Goal: Task Accomplishment & Management: Manage account settings

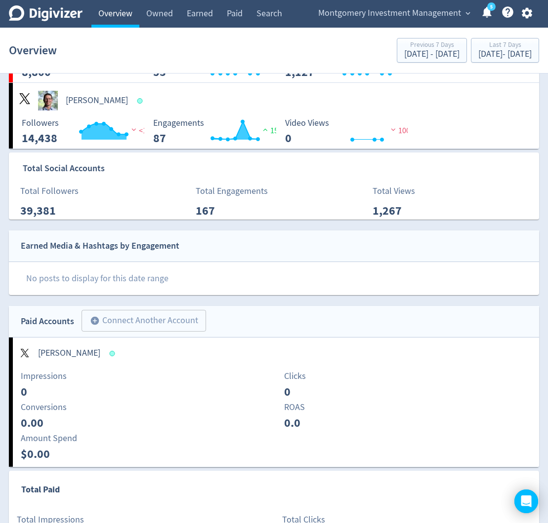
scroll to position [395, 0]
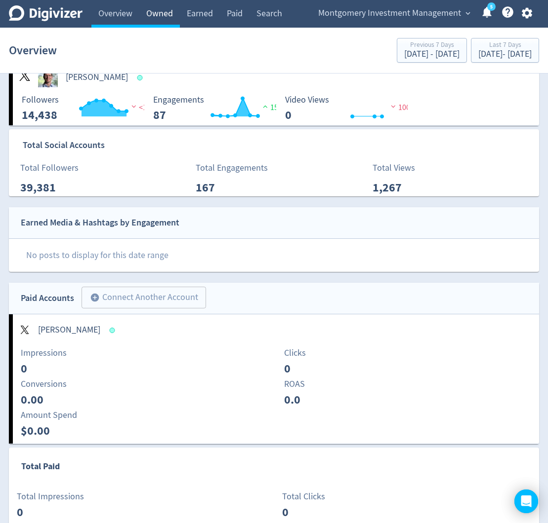
click at [164, 18] on link "Owned" at bounding box center [159, 14] width 40 height 28
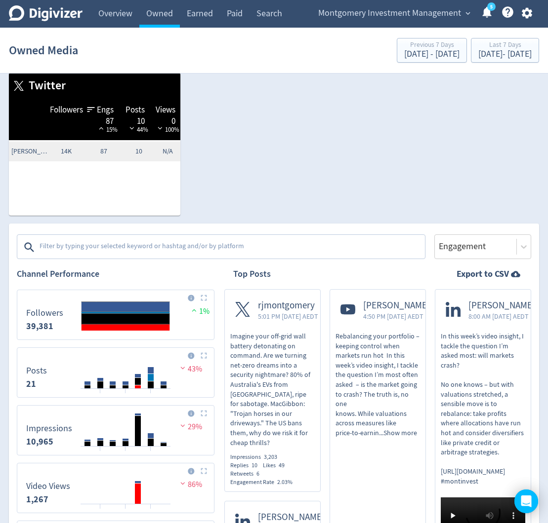
scroll to position [246, 0]
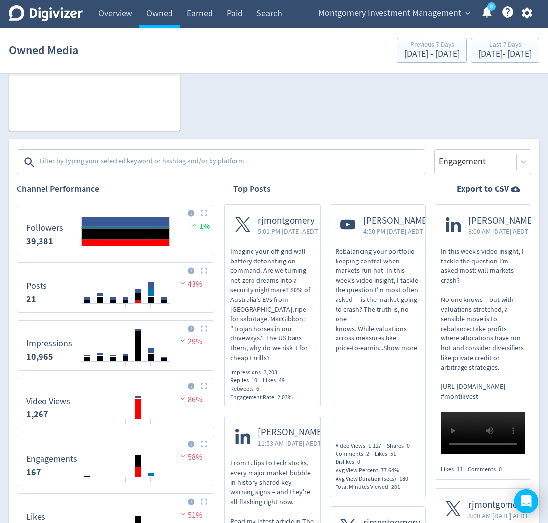
click at [130, 172] on textarea at bounding box center [231, 163] width 385 height 20
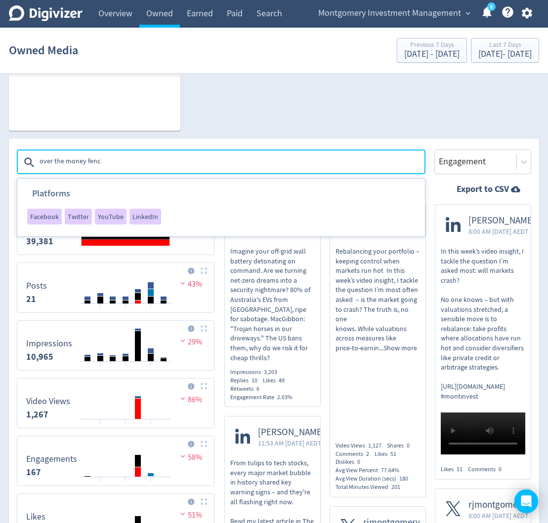
type textarea "over the money fence"
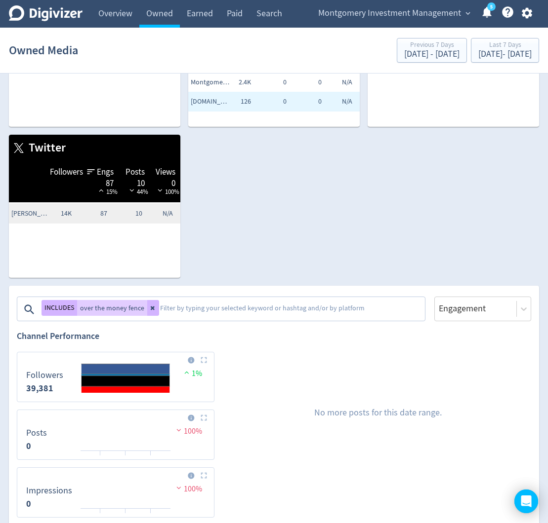
scroll to position [86, 0]
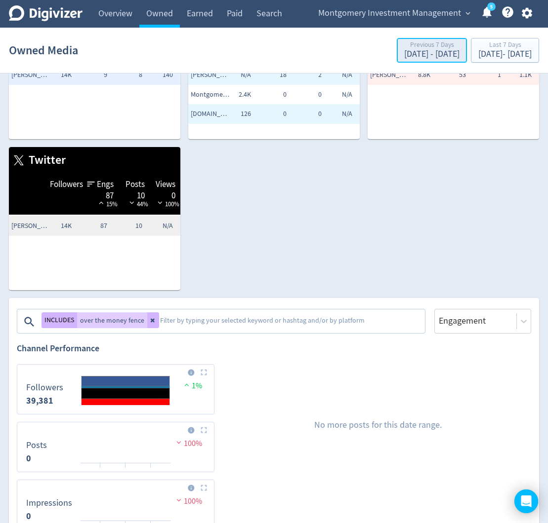
click at [404, 59] on div "Oct 2, 2025 - Oct 8, 2025" at bounding box center [431, 54] width 55 height 9
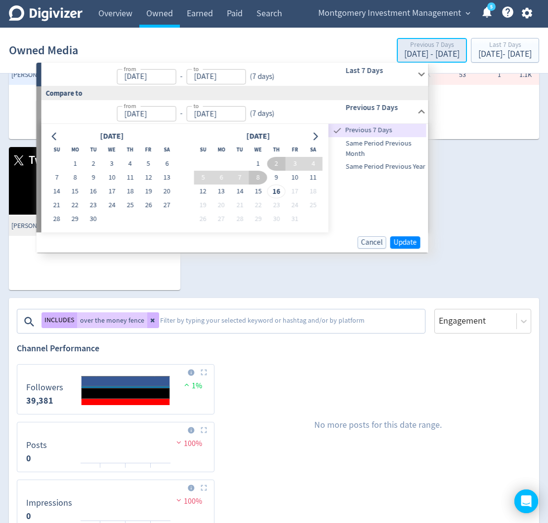
type input "[DATE]"
click at [52, 138] on icon "Go to previous month" at bounding box center [55, 136] width 8 height 8
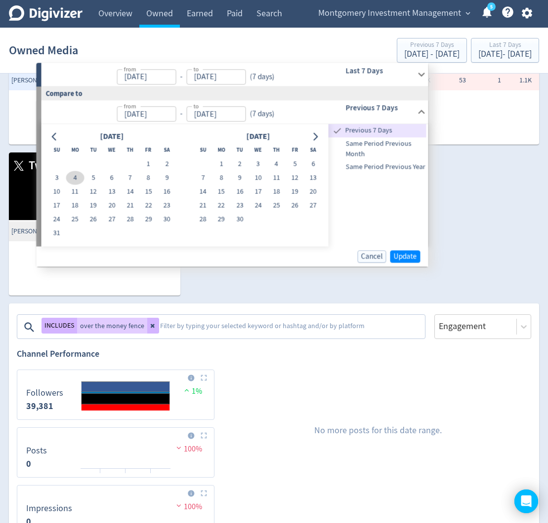
click at [80, 178] on button "4" at bounding box center [75, 178] width 18 height 14
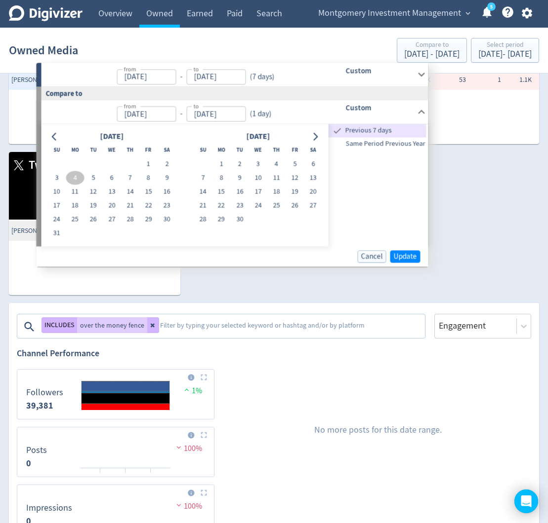
type input "Aug 04, 2025"
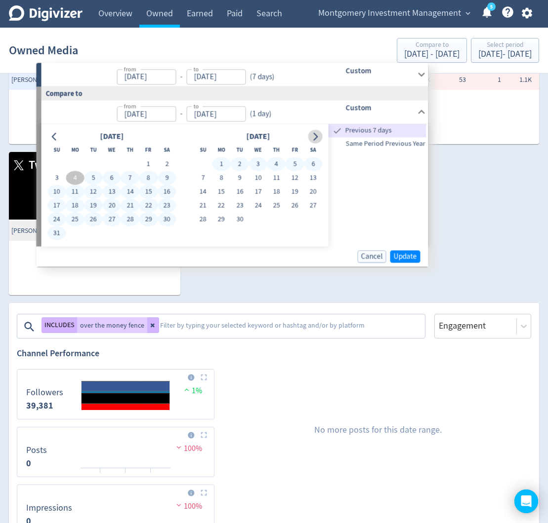
click at [317, 136] on icon "Go to next month" at bounding box center [315, 137] width 8 height 8
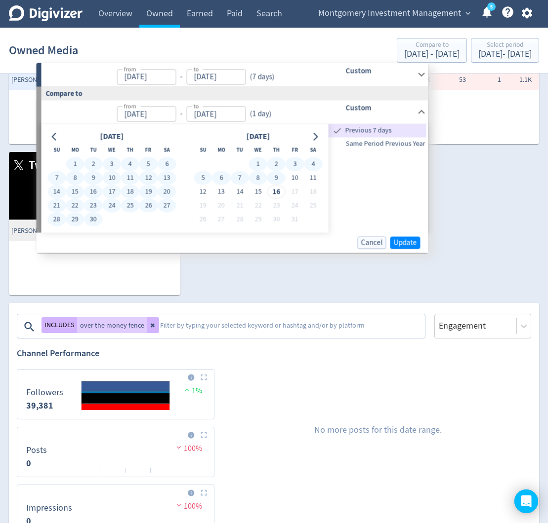
click at [276, 179] on button "9" at bounding box center [276, 178] width 18 height 14
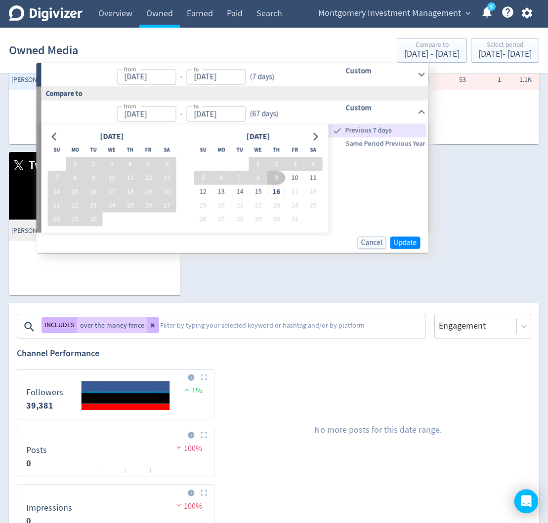
type input "[DATE]"
click at [407, 246] on span "Update" at bounding box center [405, 242] width 23 height 7
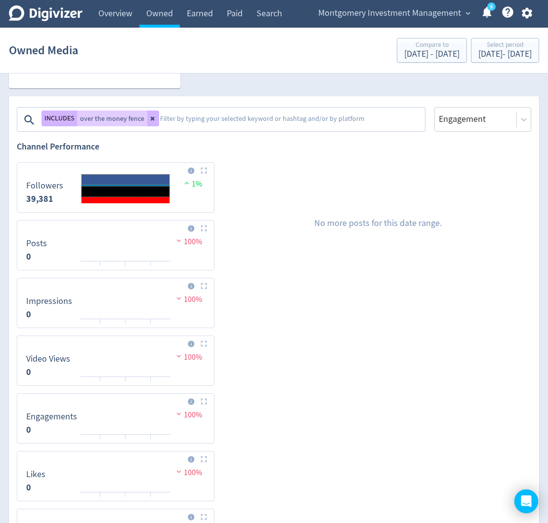
scroll to position [297, 0]
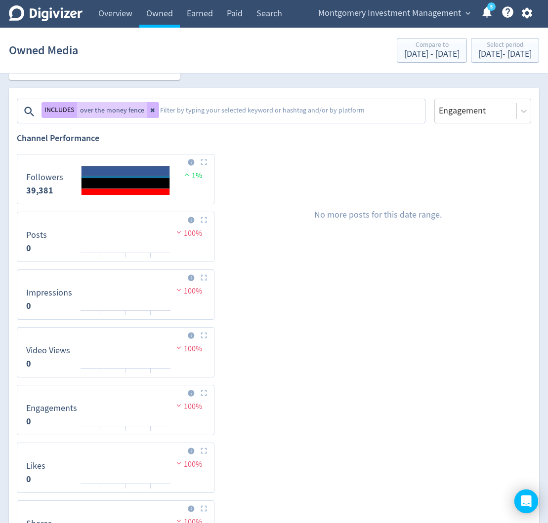
click at [169, 121] on textarea at bounding box center [291, 112] width 265 height 20
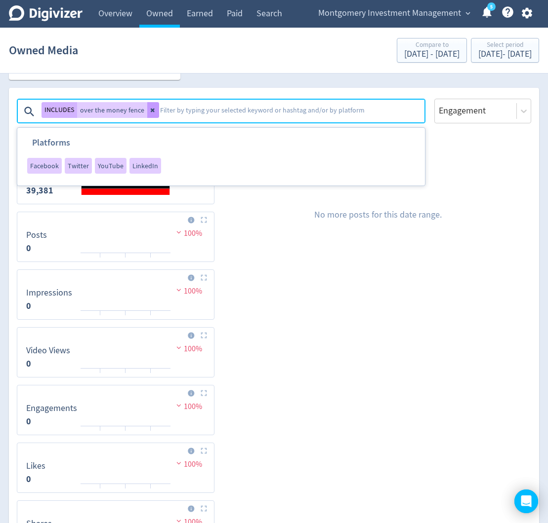
click at [152, 113] on icon at bounding box center [153, 111] width 4 height 4
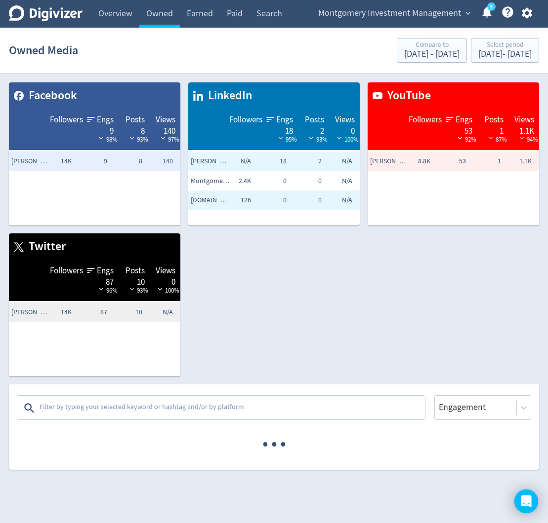
scroll to position [0, 0]
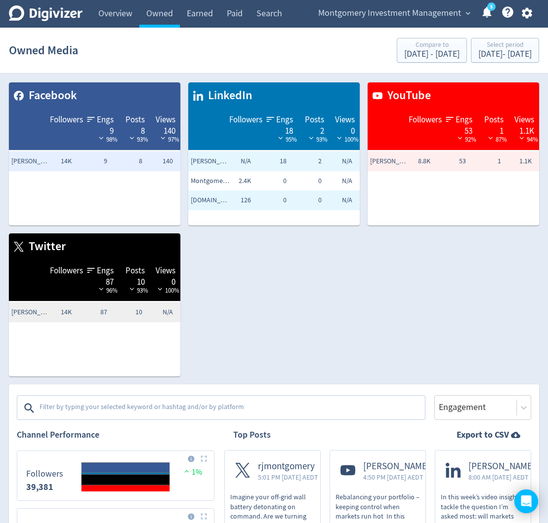
click at [243, 418] on textarea at bounding box center [231, 408] width 385 height 20
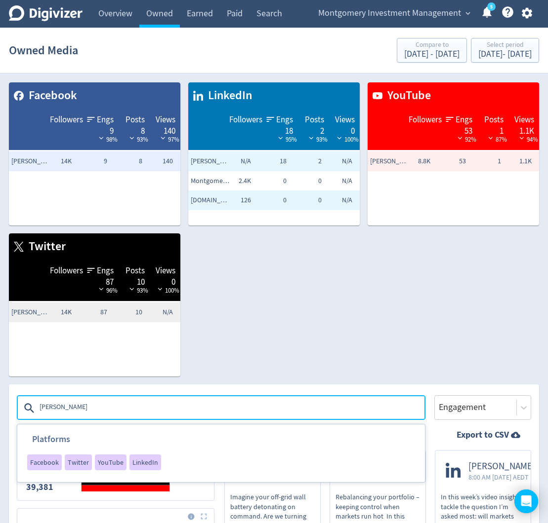
type textarea "nicola"
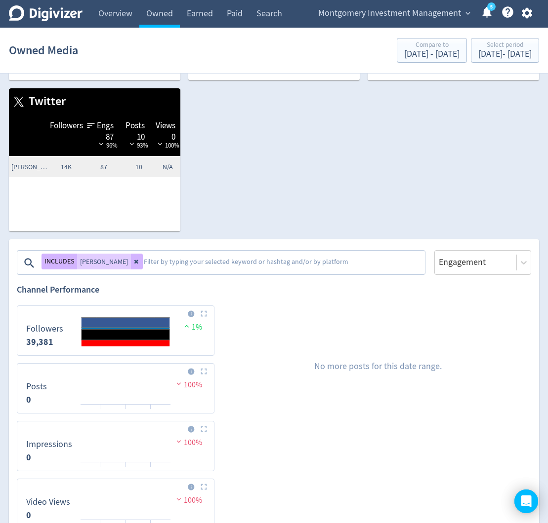
scroll to position [174, 0]
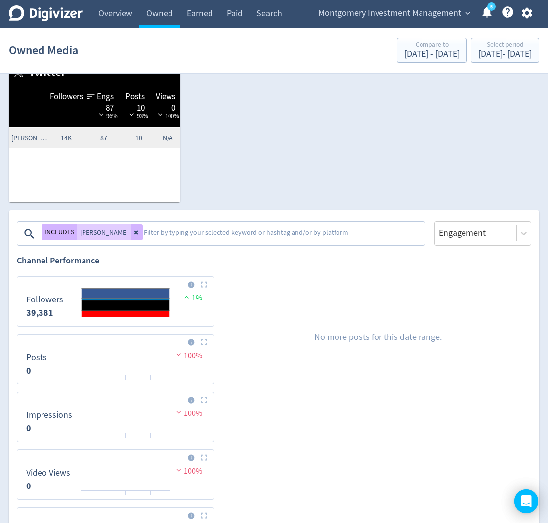
click at [143, 244] on textarea at bounding box center [283, 234] width 281 height 20
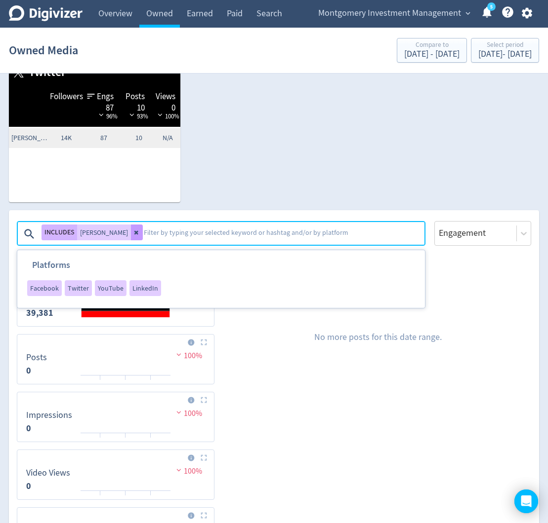
click at [134, 235] on icon at bounding box center [136, 233] width 4 height 4
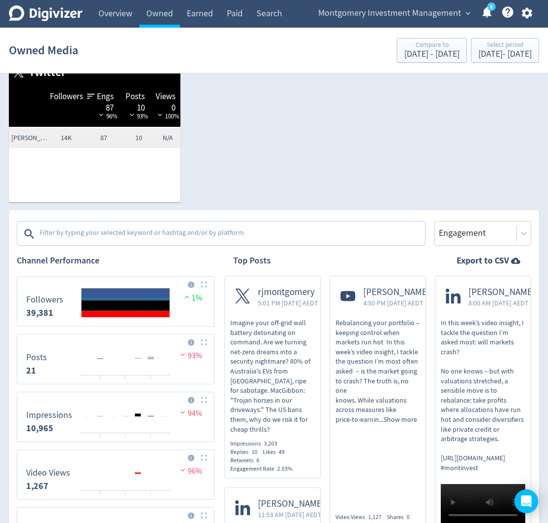
click at [123, 244] on textarea at bounding box center [231, 234] width 385 height 20
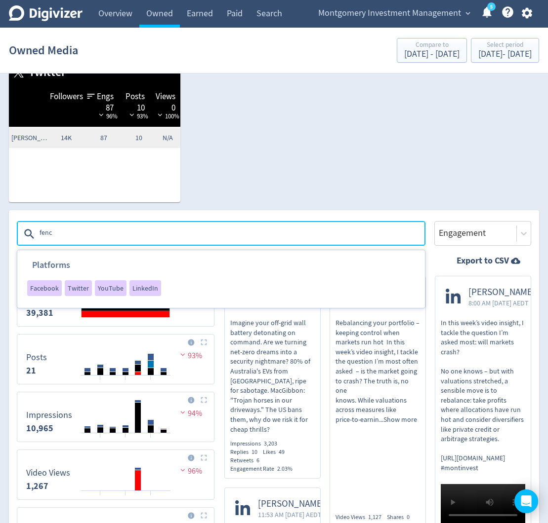
type textarea "fence"
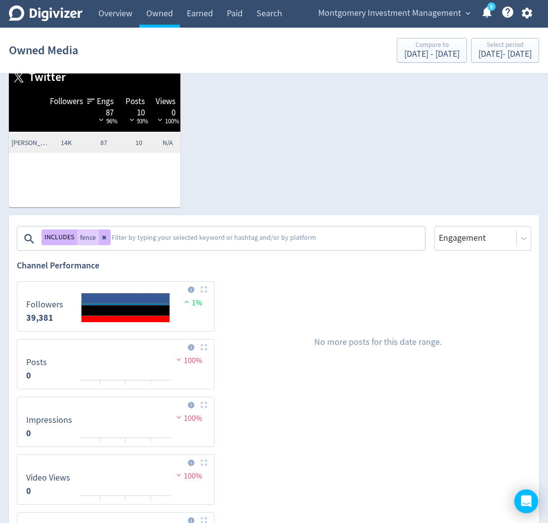
scroll to position [151, 0]
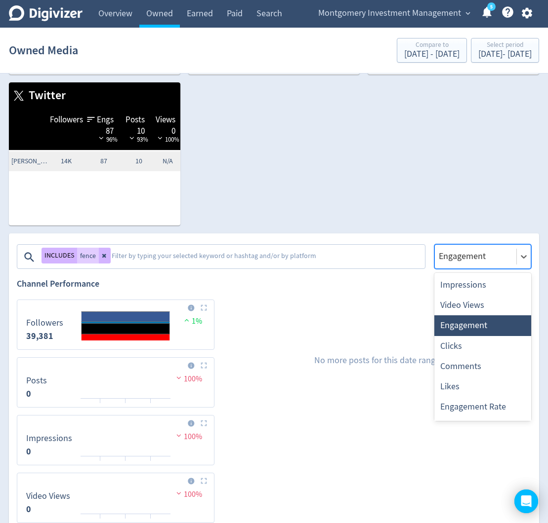
click at [515, 264] on div "Engagement" at bounding box center [475, 256] width 81 height 14
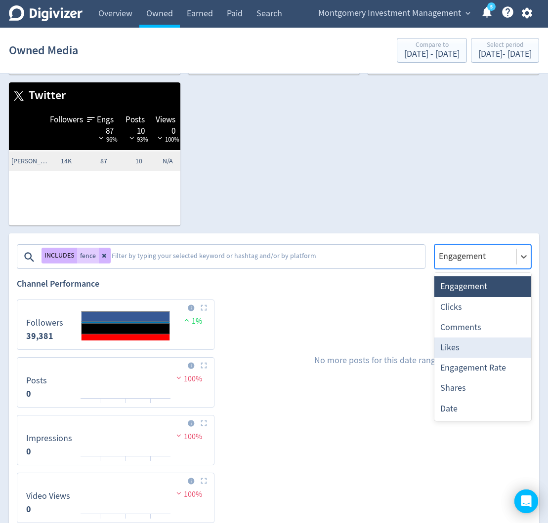
scroll to position [39, 0]
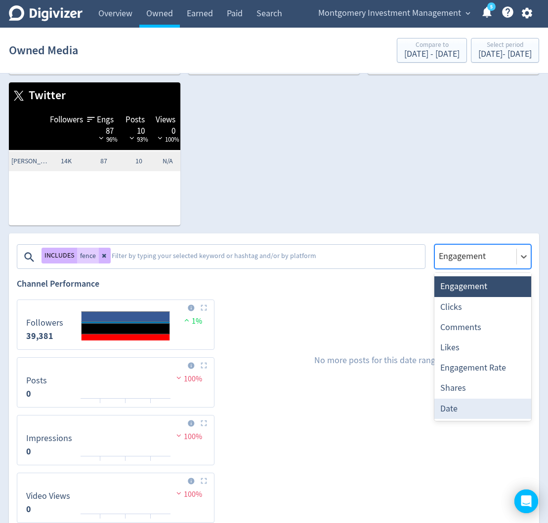
click at [482, 419] on div "Date" at bounding box center [482, 409] width 97 height 20
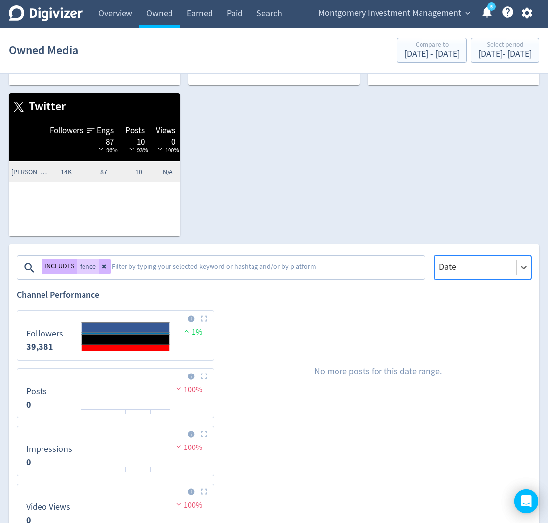
scroll to position [209, 0]
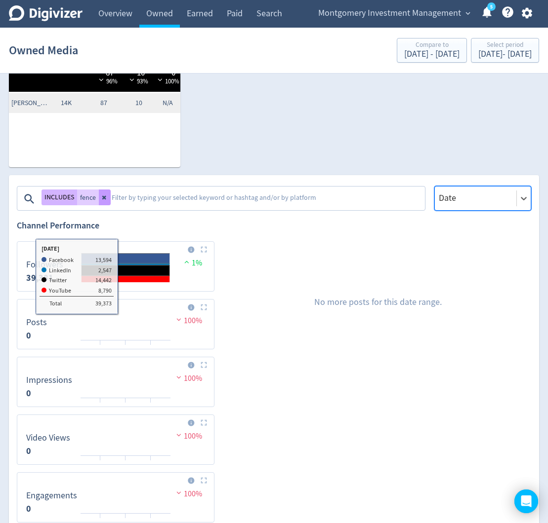
click at [103, 200] on icon at bounding box center [105, 198] width 6 height 6
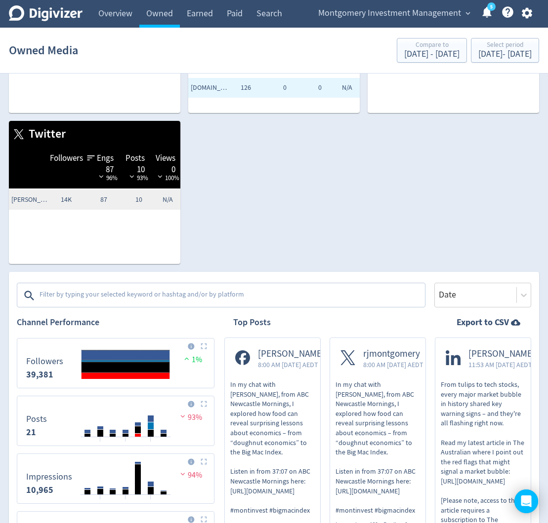
scroll to position [154, 0]
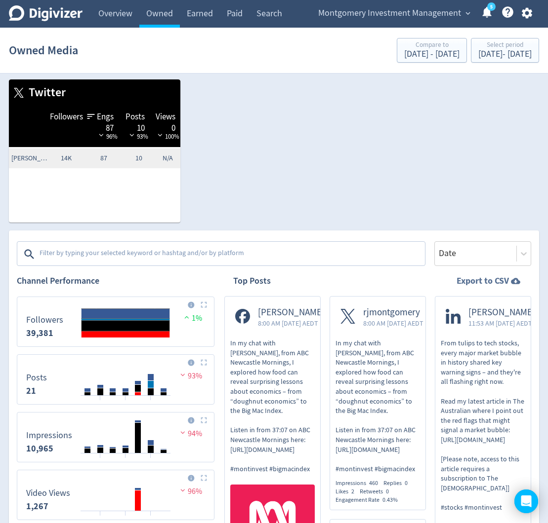
click at [503, 287] on strong "Export to CSV" at bounding box center [482, 281] width 52 height 12
click at [513, 47] on div "Select period" at bounding box center [504, 45] width 53 height 8
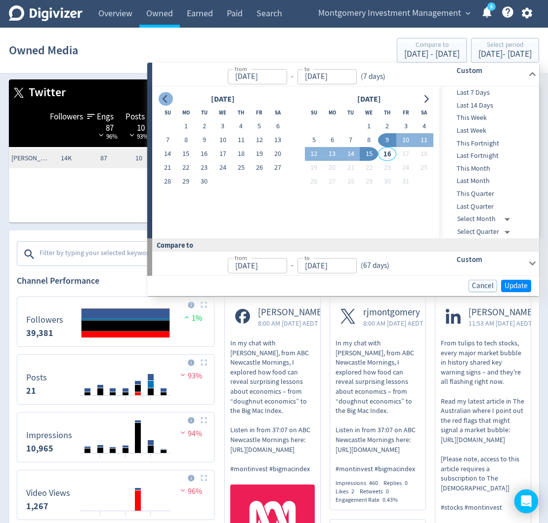
click at [172, 100] on div "[DATE]" at bounding box center [222, 99] width 128 height 13
click at [164, 100] on icon "Go to previous month" at bounding box center [165, 99] width 8 height 8
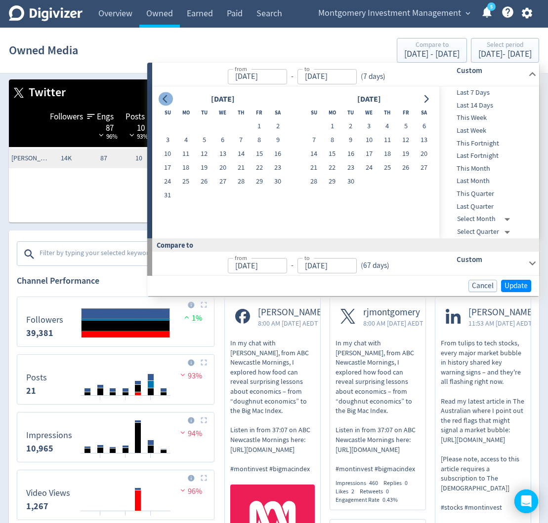
click at [164, 100] on icon "Go to previous month" at bounding box center [165, 99] width 8 height 8
click at [430, 99] on icon "Go to next month" at bounding box center [426, 99] width 8 height 8
click at [185, 138] on button "4" at bounding box center [186, 140] width 18 height 14
type input "Aug 04, 2025"
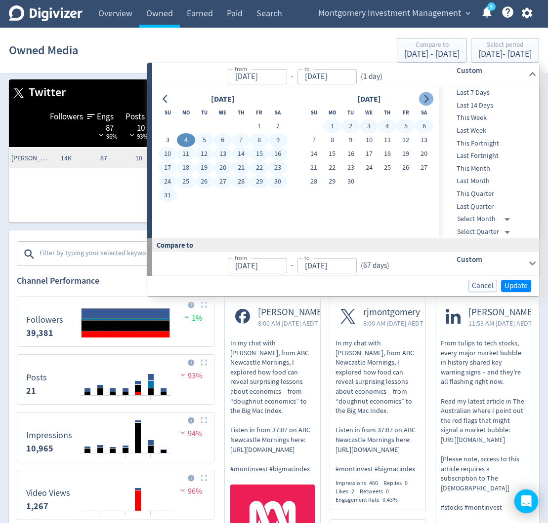
click at [424, 94] on button "Go to next month" at bounding box center [426, 99] width 14 height 14
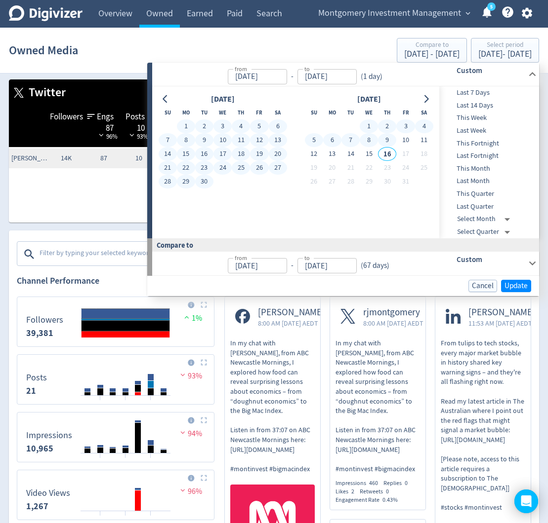
click at [386, 142] on button "9" at bounding box center [387, 140] width 18 height 14
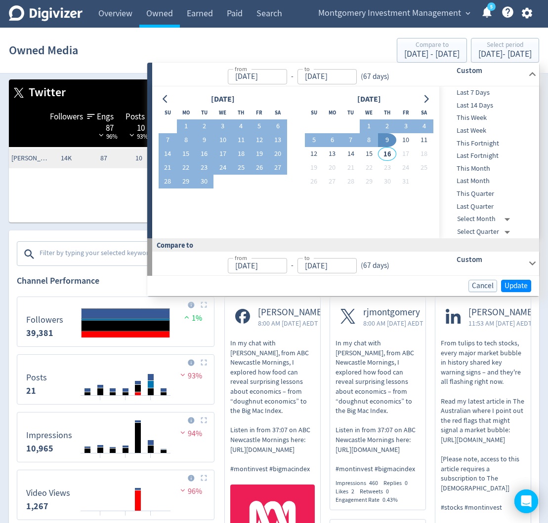
type input "[DATE]"
type input "May 29, 2025"
type input "Aug 03, 2025"
click at [522, 282] on span "Update" at bounding box center [515, 285] width 23 height 7
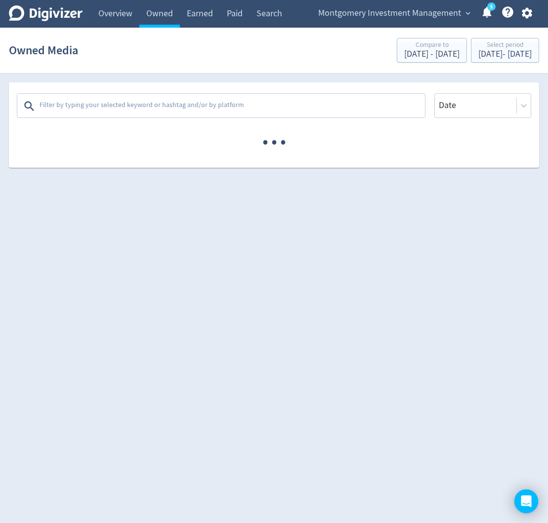
scroll to position [0, 0]
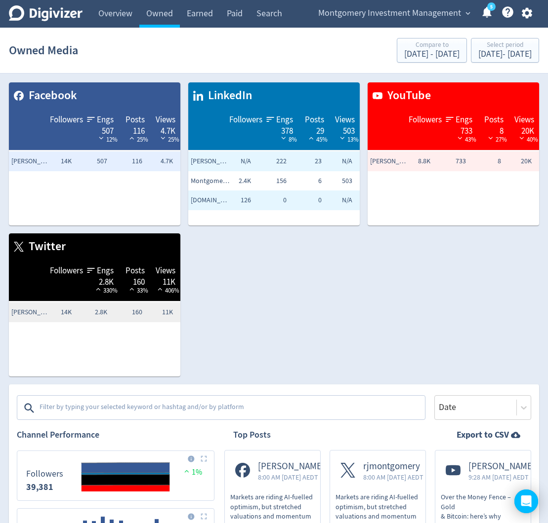
click at [253, 418] on textarea at bounding box center [231, 408] width 385 height 20
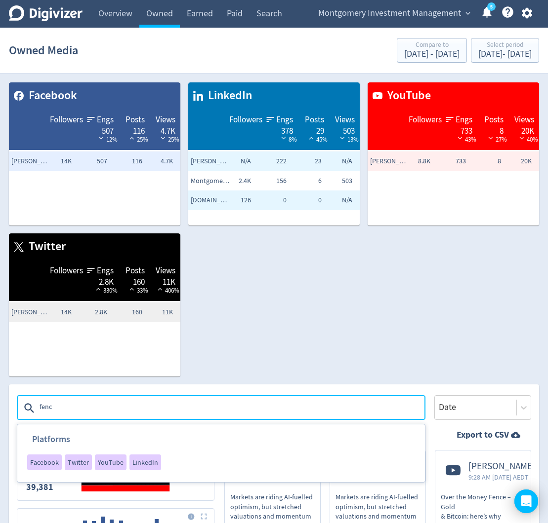
type textarea "fence"
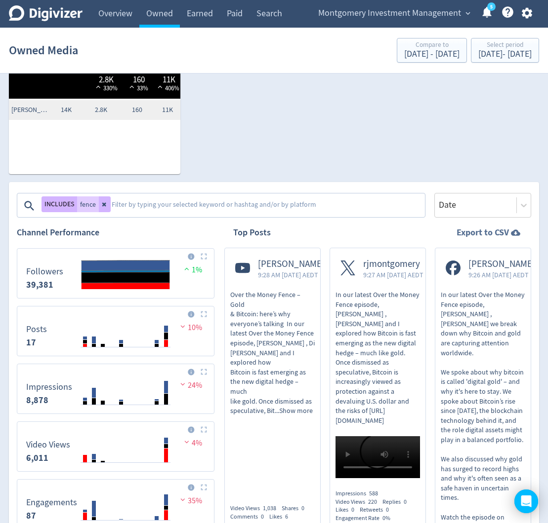
scroll to position [208, 0]
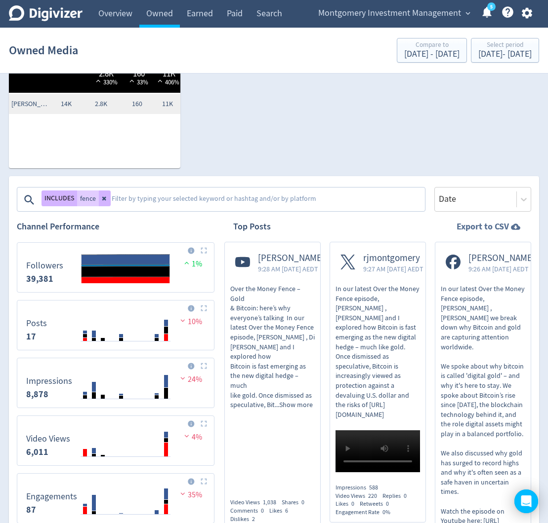
click at [478, 233] on strong "Export to CSV" at bounding box center [482, 227] width 52 height 12
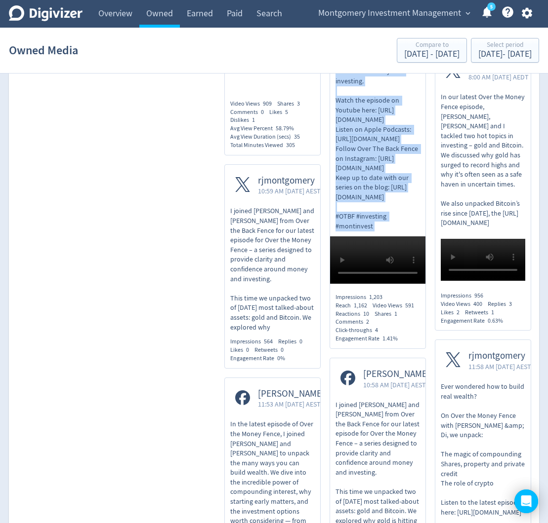
scroll to position [927, 0]
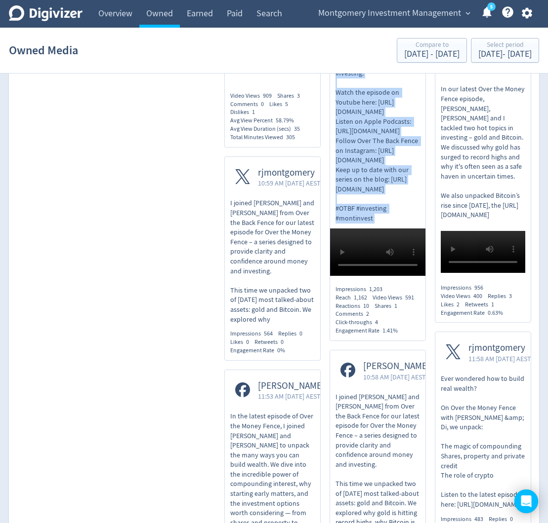
click at [248, 207] on p "I joined Nicola and Di from Over the Back Fence for our latest episode for Over…" at bounding box center [272, 261] width 84 height 126
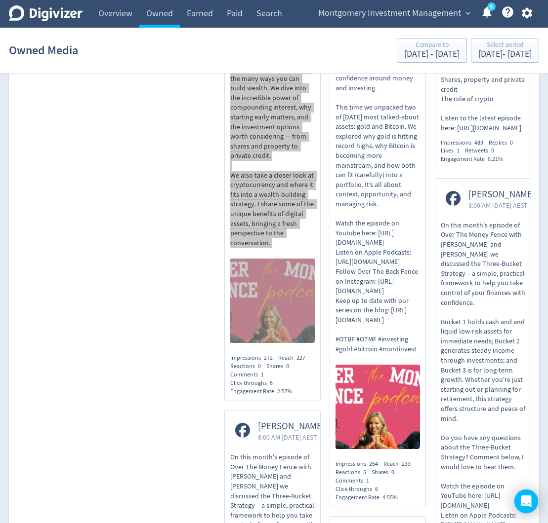
scroll to position [1303, 0]
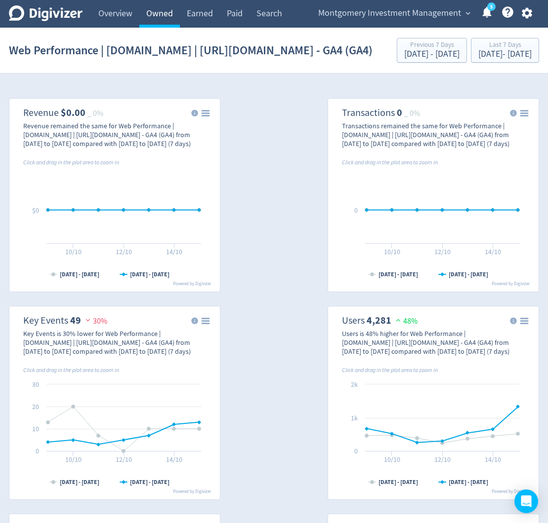
click at [159, 17] on link "Owned" at bounding box center [159, 14] width 40 height 28
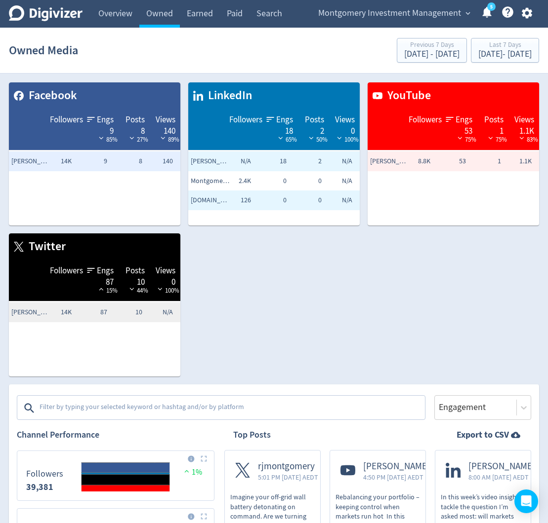
click at [34, 20] on icon "Digivizer Logo" at bounding box center [46, 13] width 74 height 16
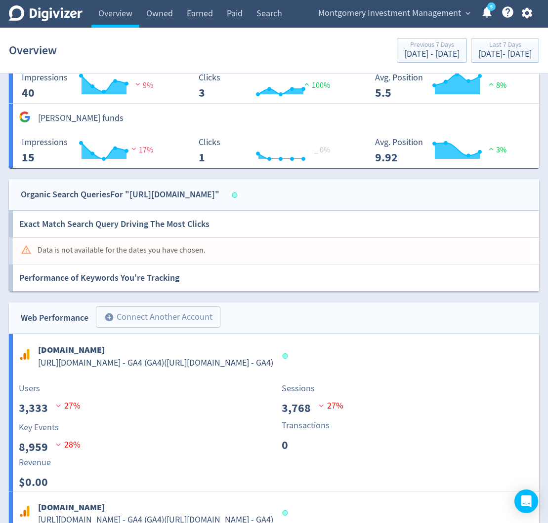
scroll to position [1366, 0]
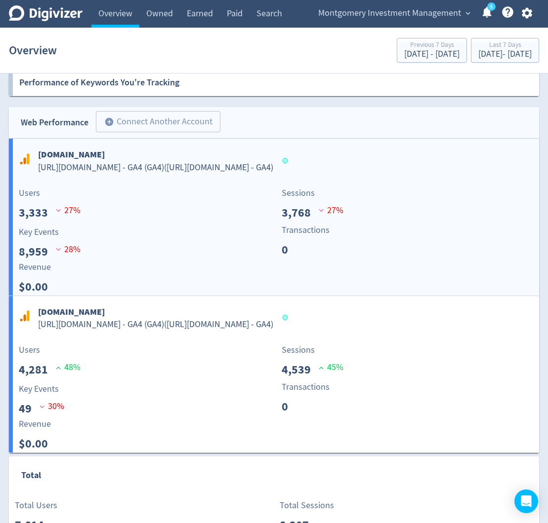
click at [153, 227] on div "Key Events 8,959 28 %" at bounding box center [144, 243] width 263 height 35
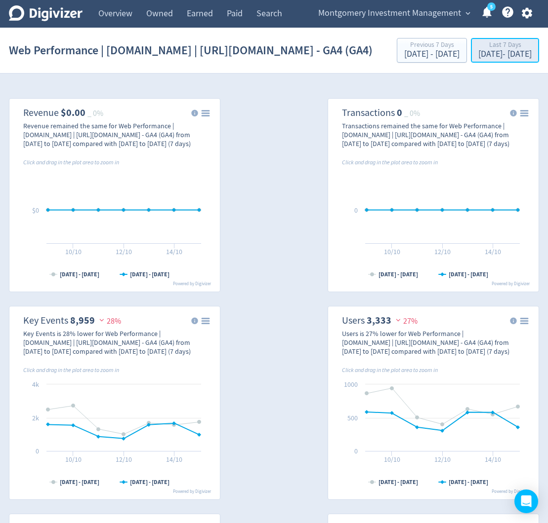
click at [478, 59] on div "[DATE] - [DATE]" at bounding box center [504, 54] width 53 height 9
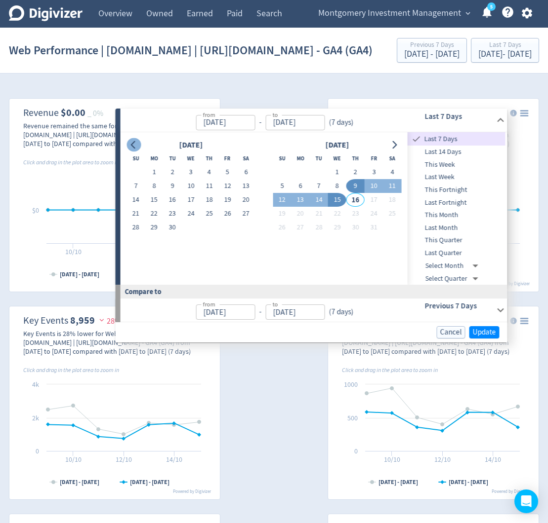
click at [133, 145] on icon "Go to previous month" at bounding box center [134, 145] width 8 height 8
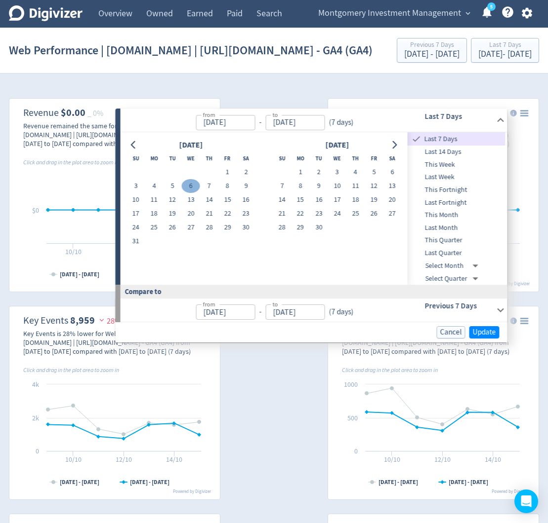
click at [188, 187] on button "6" at bounding box center [191, 186] width 18 height 14
type input "[DATE]"
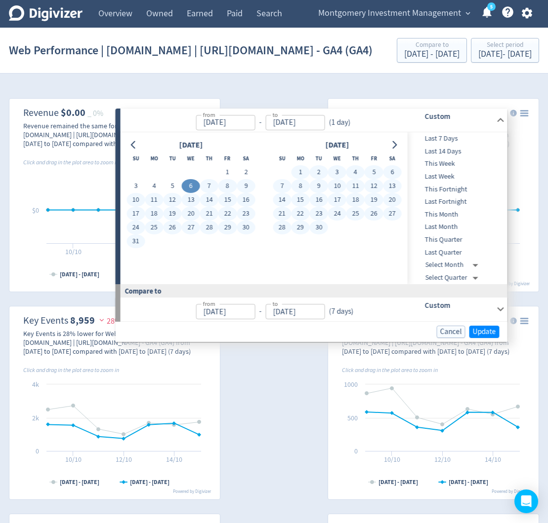
drag, startPoint x: 319, startPoint y: 228, endPoint x: 424, endPoint y: 285, distance: 119.8
click at [320, 228] on button "30" at bounding box center [319, 228] width 18 height 14
type input "[DATE]"
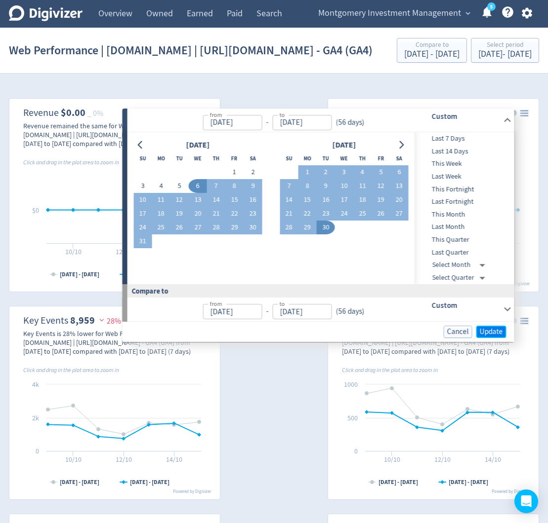
click at [498, 336] on span "Update" at bounding box center [490, 331] width 23 height 7
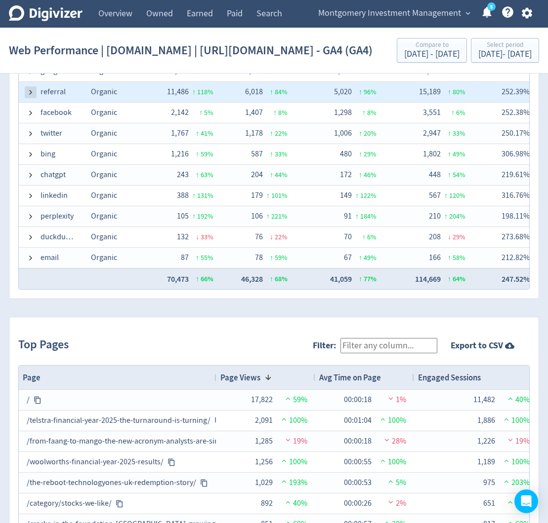
click at [30, 96] on span at bounding box center [31, 92] width 8 height 8
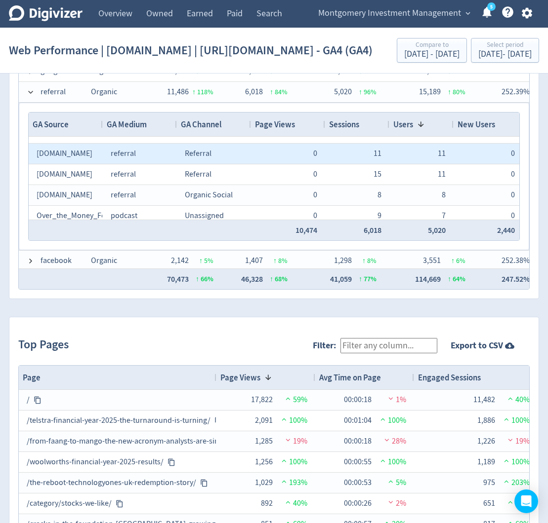
scroll to position [226, 0]
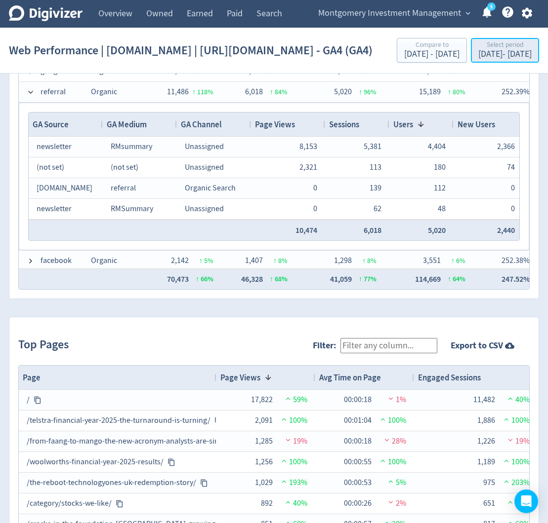
click at [478, 50] on div "Select period" at bounding box center [504, 45] width 53 height 8
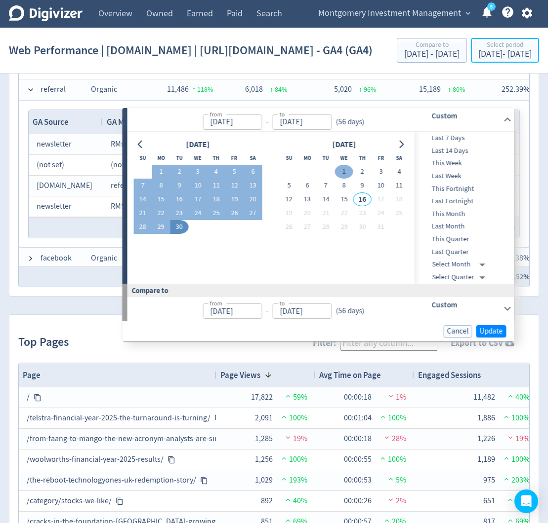
scroll to position [1185, 0]
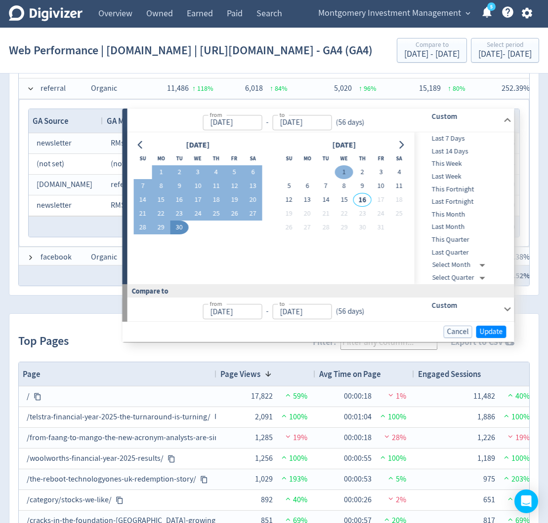
click at [345, 170] on button "1" at bounding box center [344, 172] width 18 height 14
type input "[DATE]"
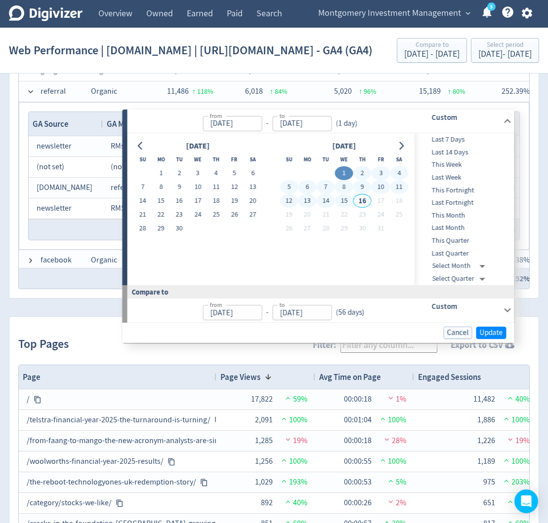
scroll to position [1183, 0]
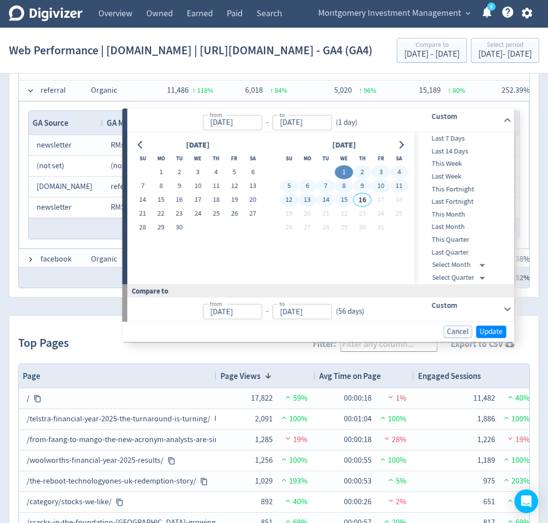
click at [351, 199] on button "15" at bounding box center [344, 200] width 18 height 14
type input "[DATE]"
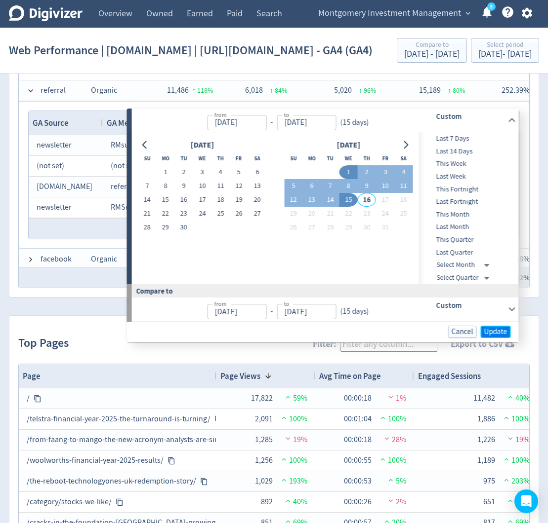
click at [488, 336] on span "Update" at bounding box center [495, 331] width 23 height 7
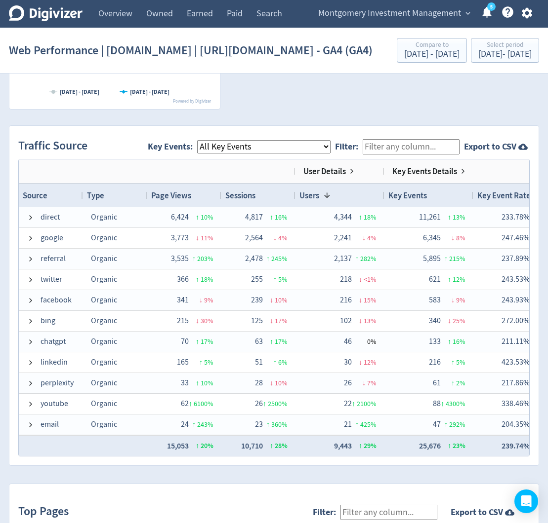
scroll to position [1017, 0]
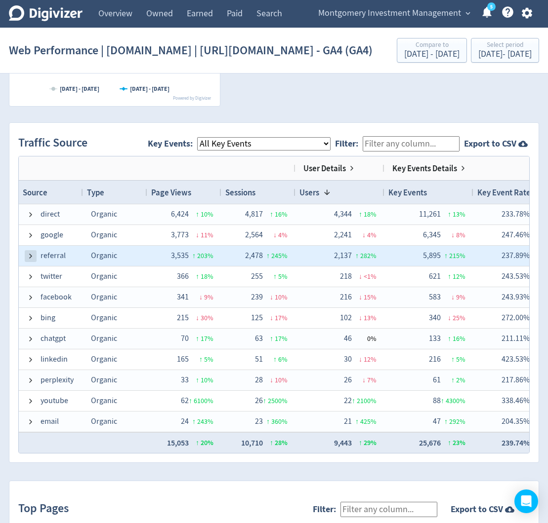
click at [31, 260] on span at bounding box center [31, 256] width 8 height 8
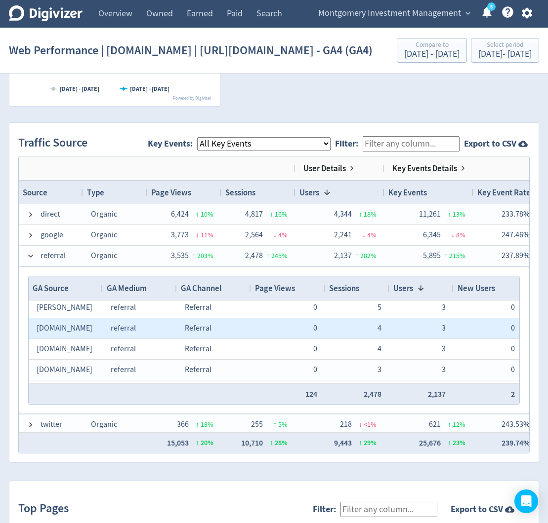
scroll to position [237, 0]
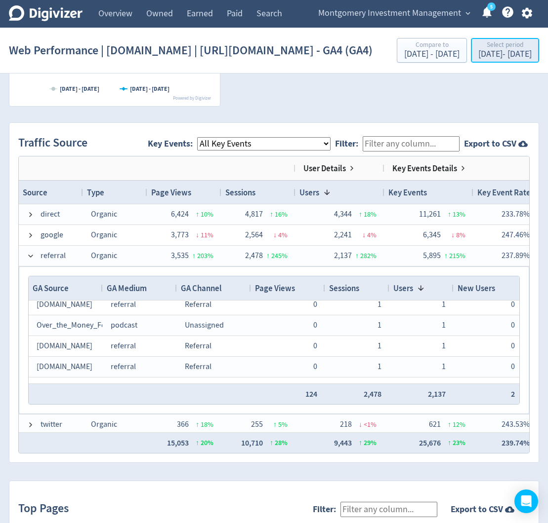
click at [478, 59] on div "[DATE] - [DATE]" at bounding box center [504, 54] width 53 height 9
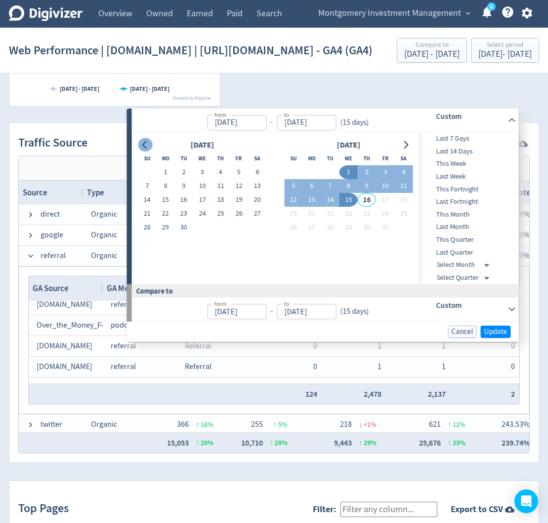
click at [146, 146] on icon "Go to previous month" at bounding box center [145, 145] width 8 height 8
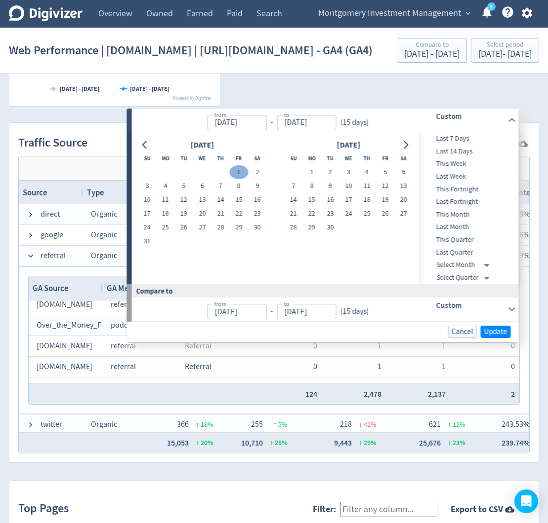
click at [241, 170] on button "1" at bounding box center [239, 172] width 18 height 14
type input "[DATE]"
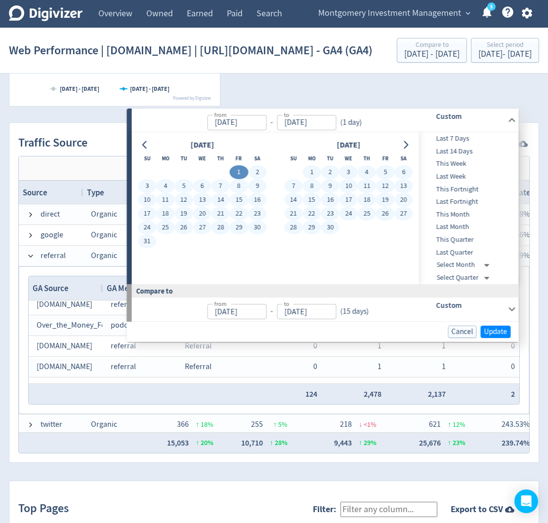
click at [331, 229] on button "30" at bounding box center [330, 228] width 18 height 14
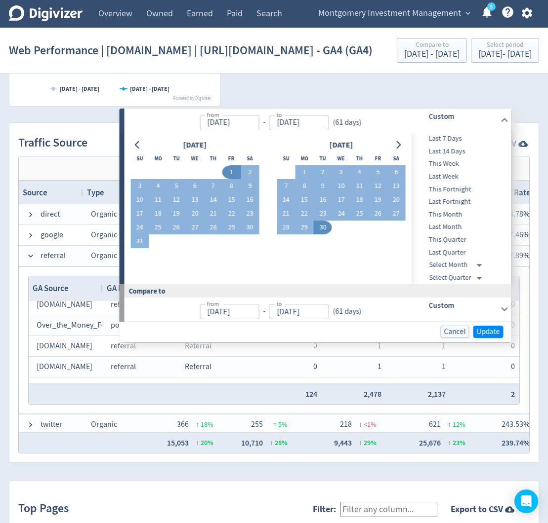
type input "[DATE]"
click at [488, 334] on span "Update" at bounding box center [487, 331] width 23 height 7
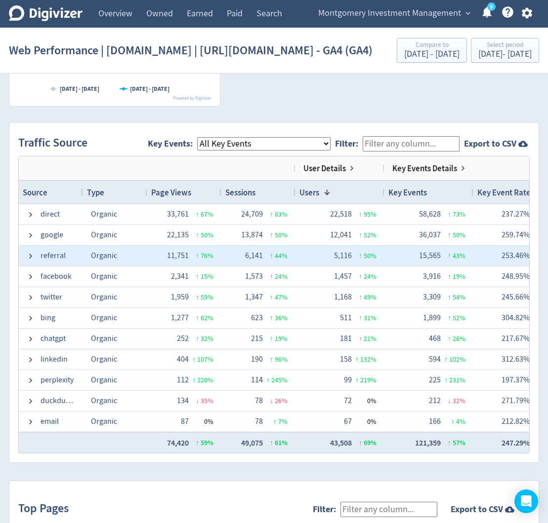
drag, startPoint x: 30, startPoint y: 295, endPoint x: 99, endPoint y: 258, distance: 78.6
click at [30, 260] on span at bounding box center [31, 256] width 8 height 8
